Goal: Transaction & Acquisition: Purchase product/service

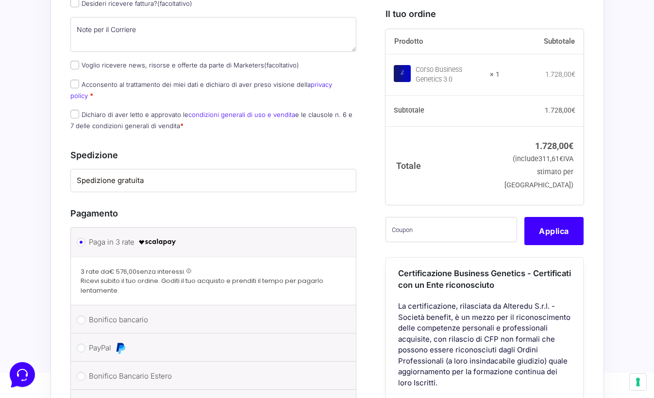
scroll to position [586, 0]
click at [82, 343] on input "PayPal" at bounding box center [81, 347] width 9 height 9
radio input "true"
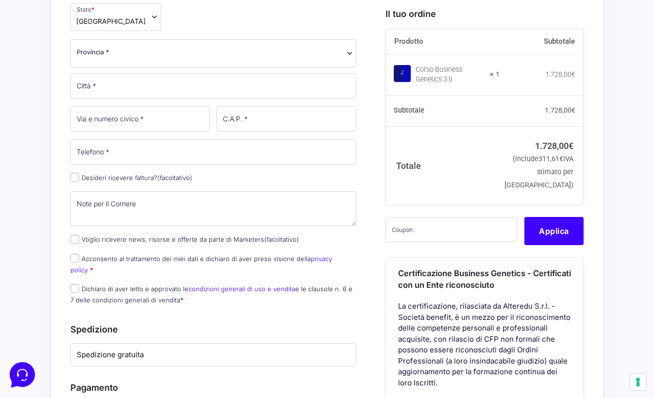
scroll to position [405, 0]
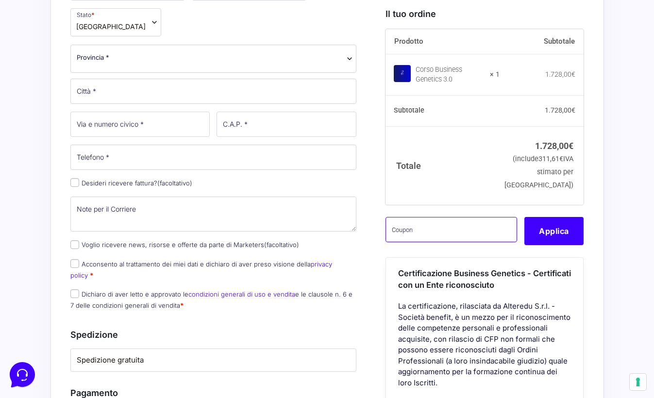
click at [446, 242] on input "text" at bounding box center [451, 228] width 132 height 25
paste input "CLIPRO200BG"
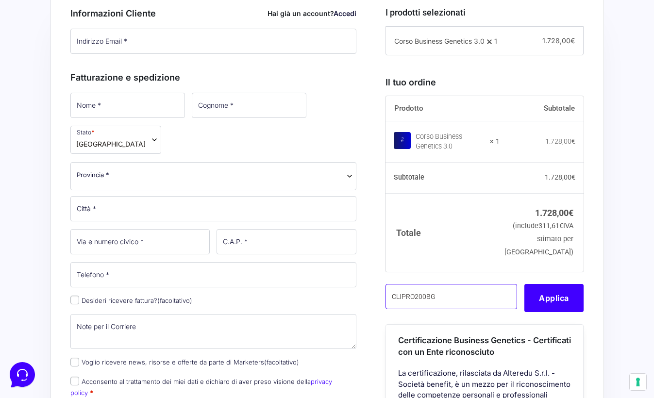
scroll to position [250, 0]
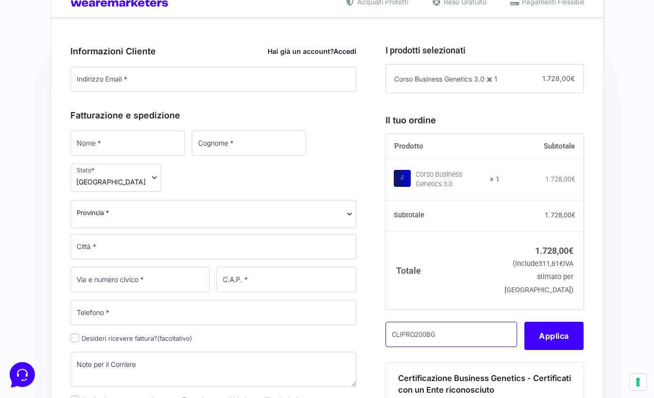
type input "CLIPRO200BG"
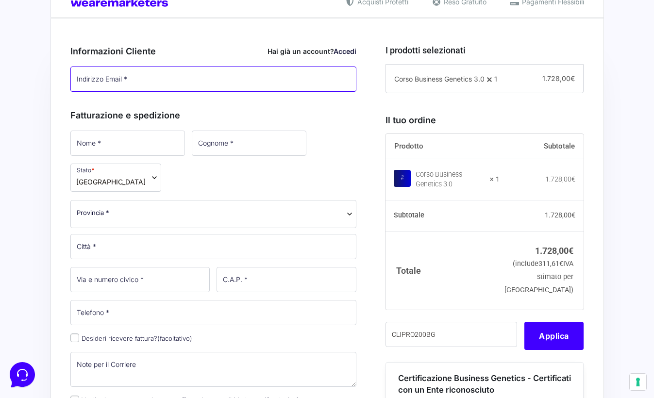
click at [139, 73] on input "Indirizzo Email *" at bounding box center [213, 78] width 286 height 25
type input "[EMAIL_ADDRESS][DOMAIN_NAME]"
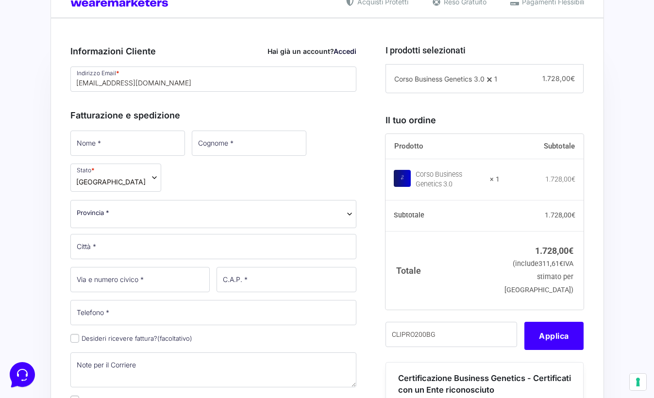
click at [249, 102] on div "Fatturazione e spedizione Nome * Cognome * Stato * Seleziona un paese / una reg…" at bounding box center [213, 285] width 286 height 375
click at [133, 136] on input "Nome *" at bounding box center [127, 143] width 115 height 25
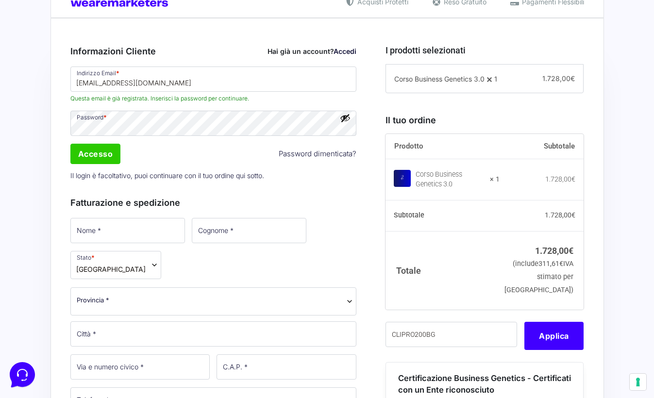
click at [168, 155] on div "Accesso Password dimenticata?" at bounding box center [213, 153] width 293 height 23
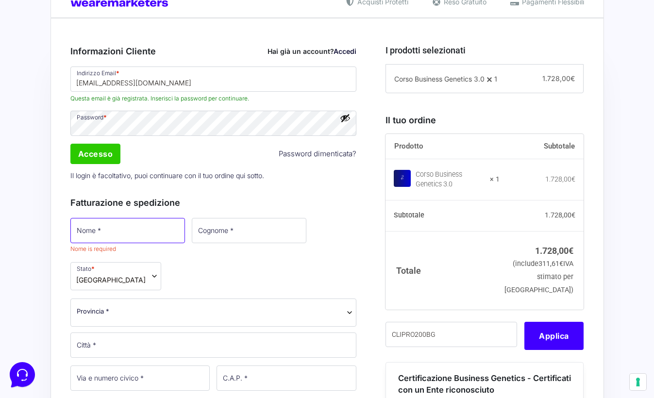
click at [117, 229] on input "Nome *" at bounding box center [127, 230] width 115 height 25
type input "Va"
click at [90, 240] on input "Va" at bounding box center [127, 230] width 114 height 25
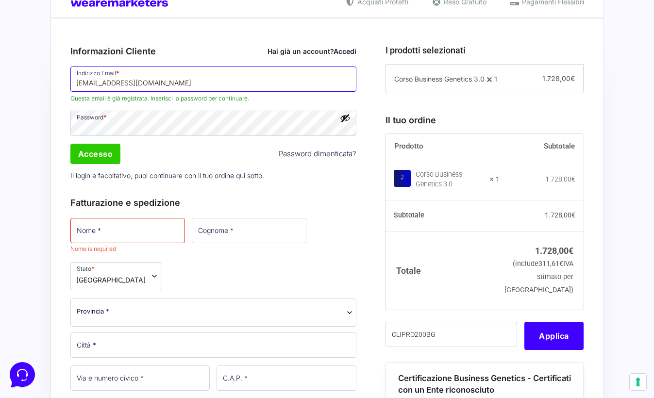
click at [170, 82] on input "[EMAIL_ADDRESS][DOMAIN_NAME]" at bounding box center [213, 78] width 286 height 25
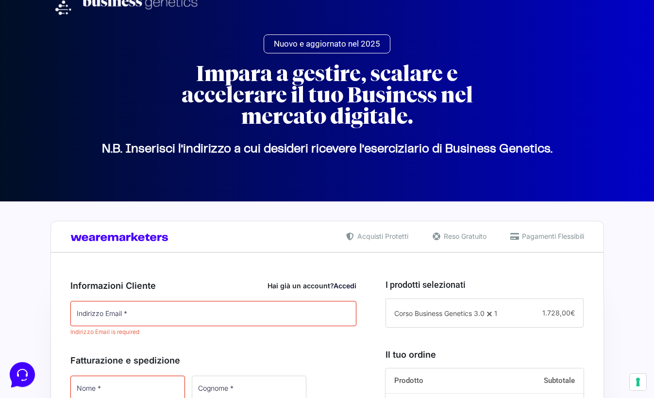
scroll to position [0, 0]
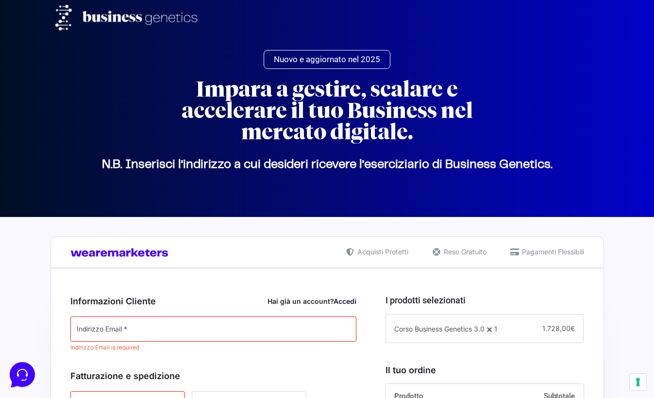
click at [118, 155] on div "Nuovo e aggiornato nel 2025 Impara a gestire, scalare e accelerare il tuo Busin…" at bounding box center [326, 58] width 553 height 269
